Goal: Information Seeking & Learning: Compare options

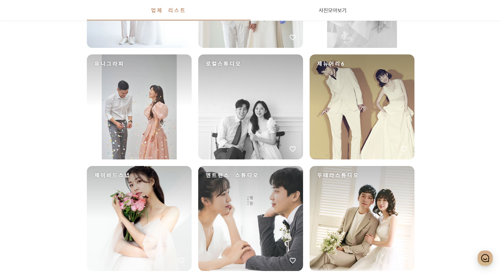
scroll to position [355, 0]
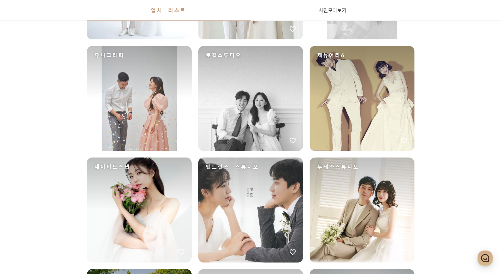
click at [376, 129] on div "제뉴어리6" at bounding box center [362, 98] width 105 height 105
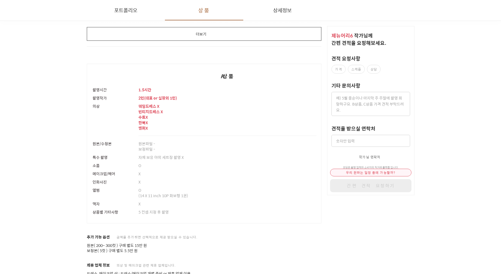
scroll to position [1065, 0]
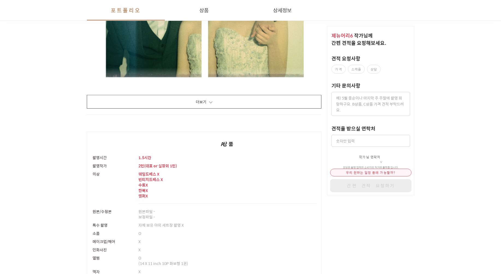
click at [218, 102] on button "더보기" at bounding box center [204, 102] width 235 height 14
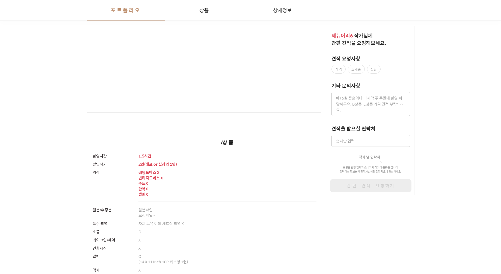
scroll to position [10716, 0]
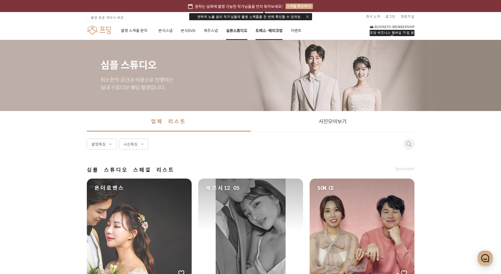
click at [261, 28] on link "드레스·메이크업" at bounding box center [269, 30] width 27 height 19
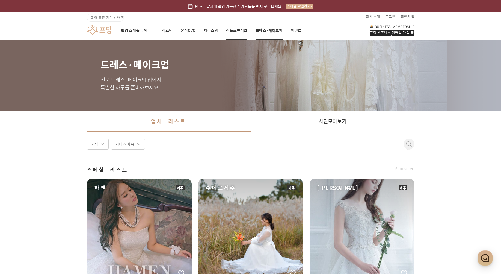
click at [230, 30] on link "심플스튜디오" at bounding box center [236, 30] width 21 height 19
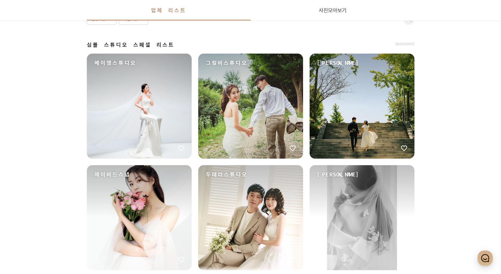
scroll to position [164, 0]
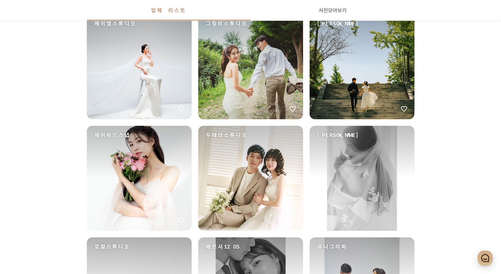
click at [360, 163] on div "[PERSON_NAME]" at bounding box center [362, 178] width 105 height 105
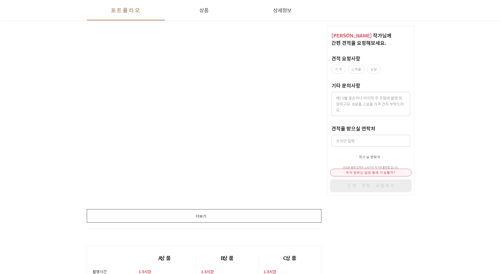
scroll to position [928, 0]
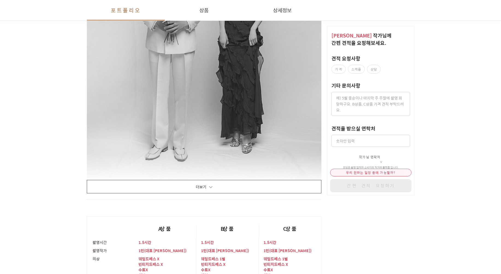
click at [226, 185] on button "더보기" at bounding box center [204, 187] width 235 height 14
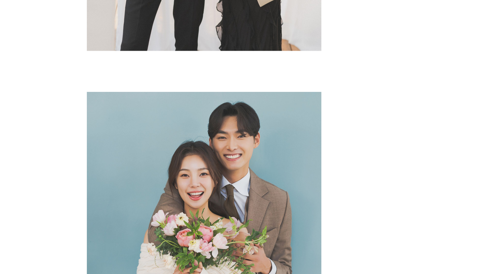
scroll to position [0, 0]
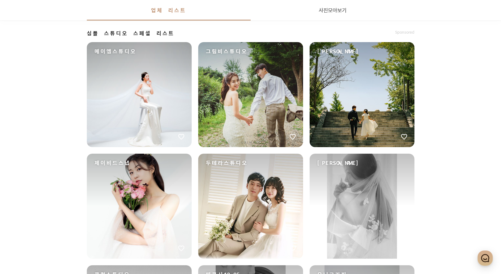
scroll to position [55, 0]
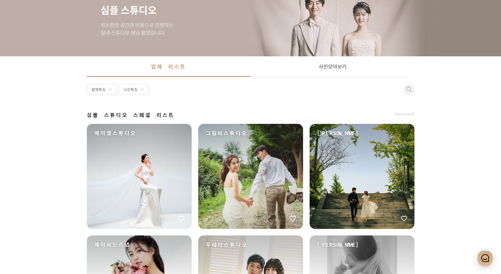
click at [410, 88] on span at bounding box center [408, 89] width 5 height 5
click at [373, 91] on input at bounding box center [333, 89] width 164 height 6
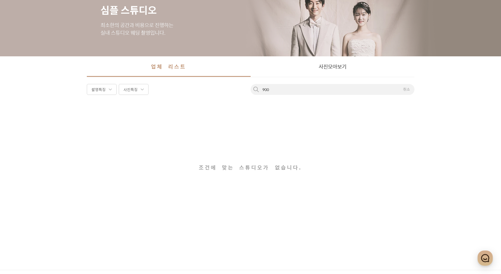
type input "900"
click at [194, 64] on link "업체 리스트" at bounding box center [169, 66] width 164 height 20
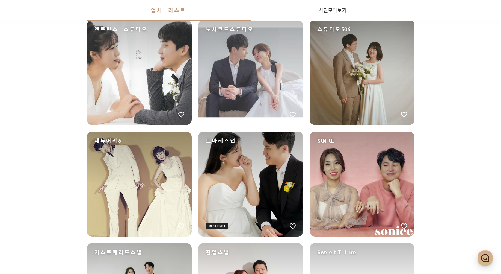
scroll to position [731, 0]
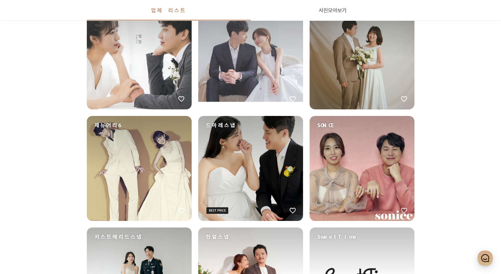
click at [236, 47] on div "노치코드스튜디오" at bounding box center [250, 56] width 105 height 105
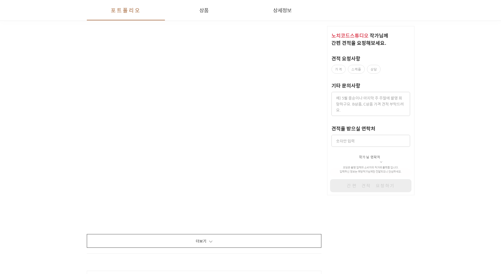
scroll to position [737, 0]
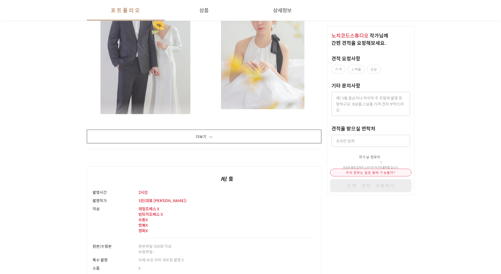
click at [265, 135] on button "더보기" at bounding box center [204, 136] width 235 height 14
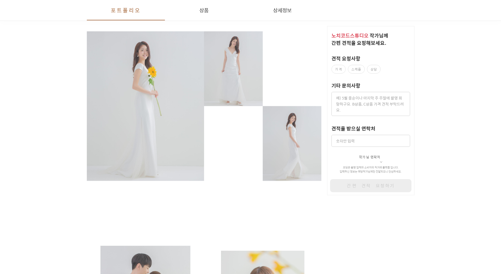
scroll to position [0, 0]
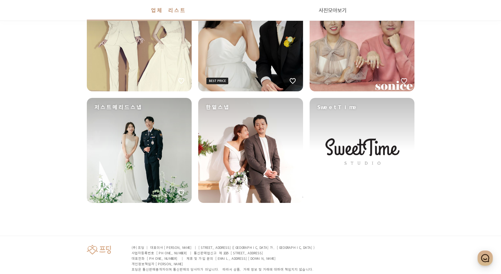
scroll to position [884, 0]
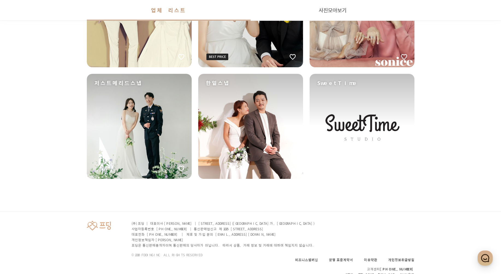
click at [129, 138] on div "저스트메리드스냅" at bounding box center [139, 126] width 105 height 105
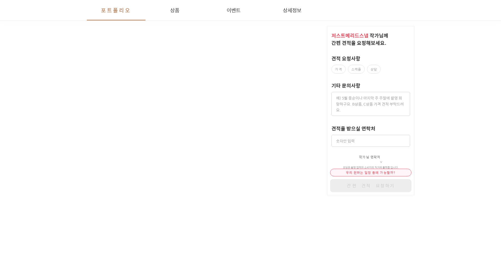
scroll to position [847, 0]
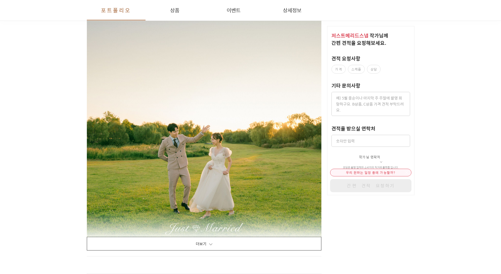
click at [232, 238] on button "더보기" at bounding box center [204, 243] width 235 height 14
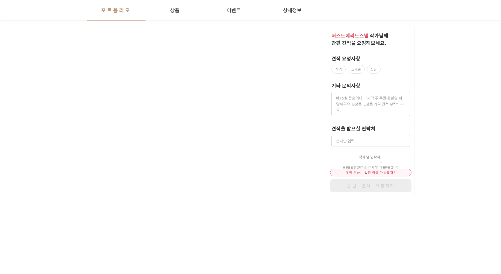
scroll to position [1229, 0]
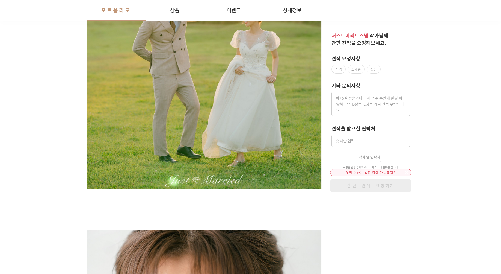
scroll to position [884, 0]
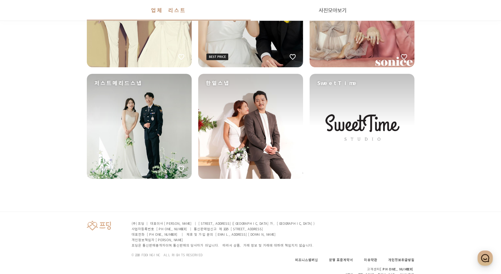
click at [362, 134] on div "SweetTime" at bounding box center [362, 126] width 105 height 105
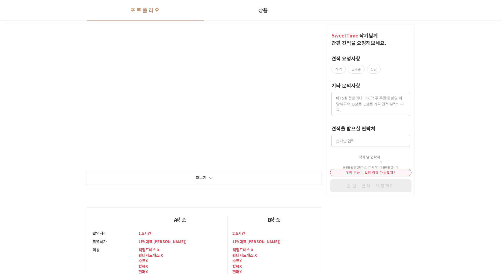
scroll to position [737, 0]
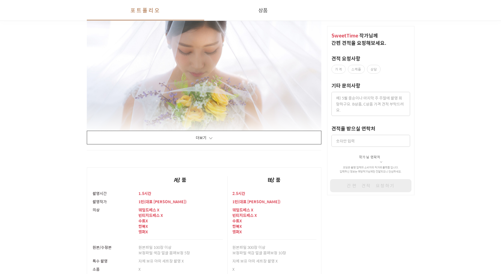
click at [231, 136] on button "더보기" at bounding box center [204, 138] width 235 height 14
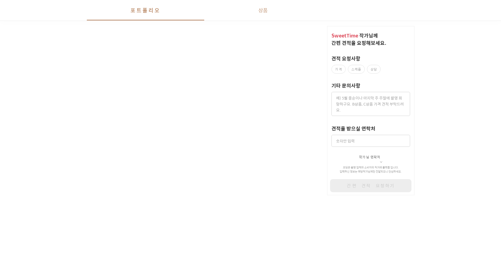
scroll to position [1256, 0]
